Goal: Task Accomplishment & Management: Use online tool/utility

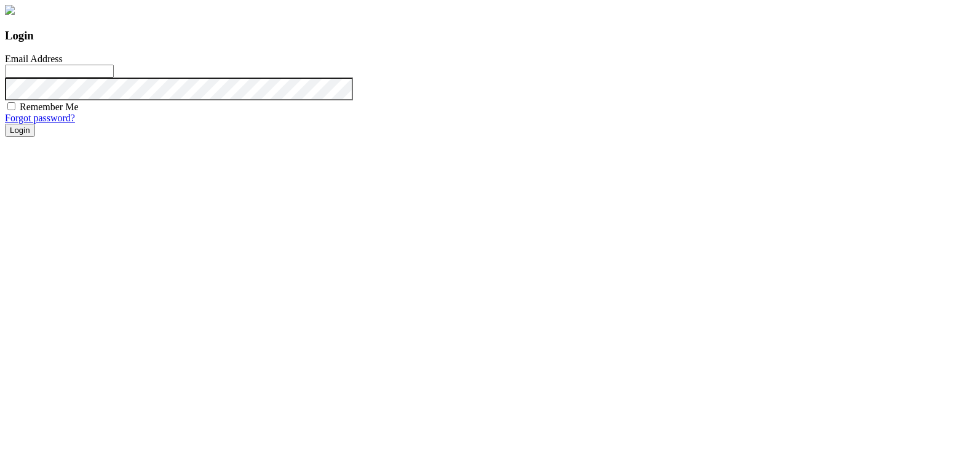
click at [114, 77] on input "Email Address" at bounding box center [59, 71] width 109 height 13
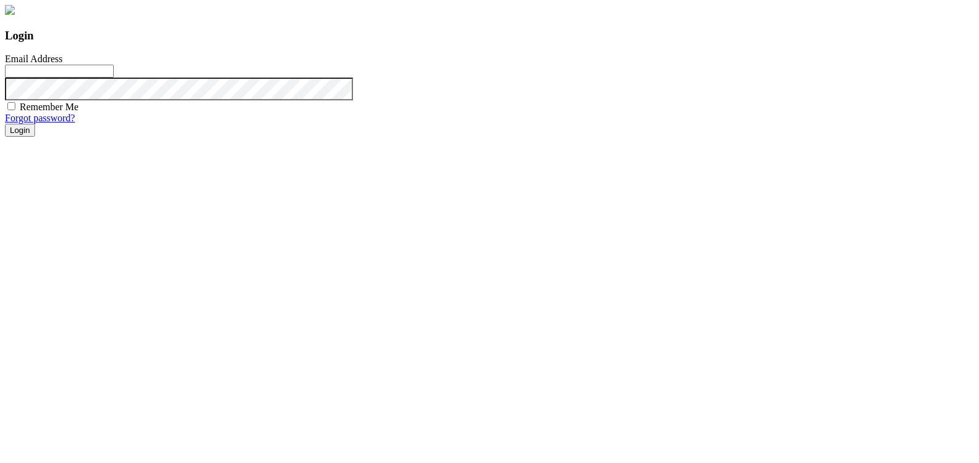
click at [114, 77] on input "Email Address" at bounding box center [59, 71] width 109 height 13
type input "[EMAIL_ADDRESS][DOMAIN_NAME]"
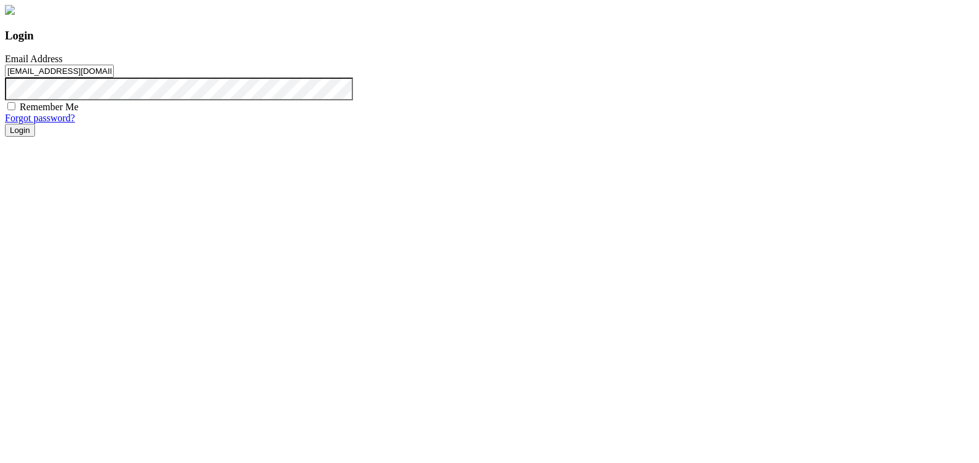
click at [35, 137] on button "Login" at bounding box center [20, 130] width 30 height 13
